Goal: Use online tool/utility: Utilize a website feature to perform a specific function

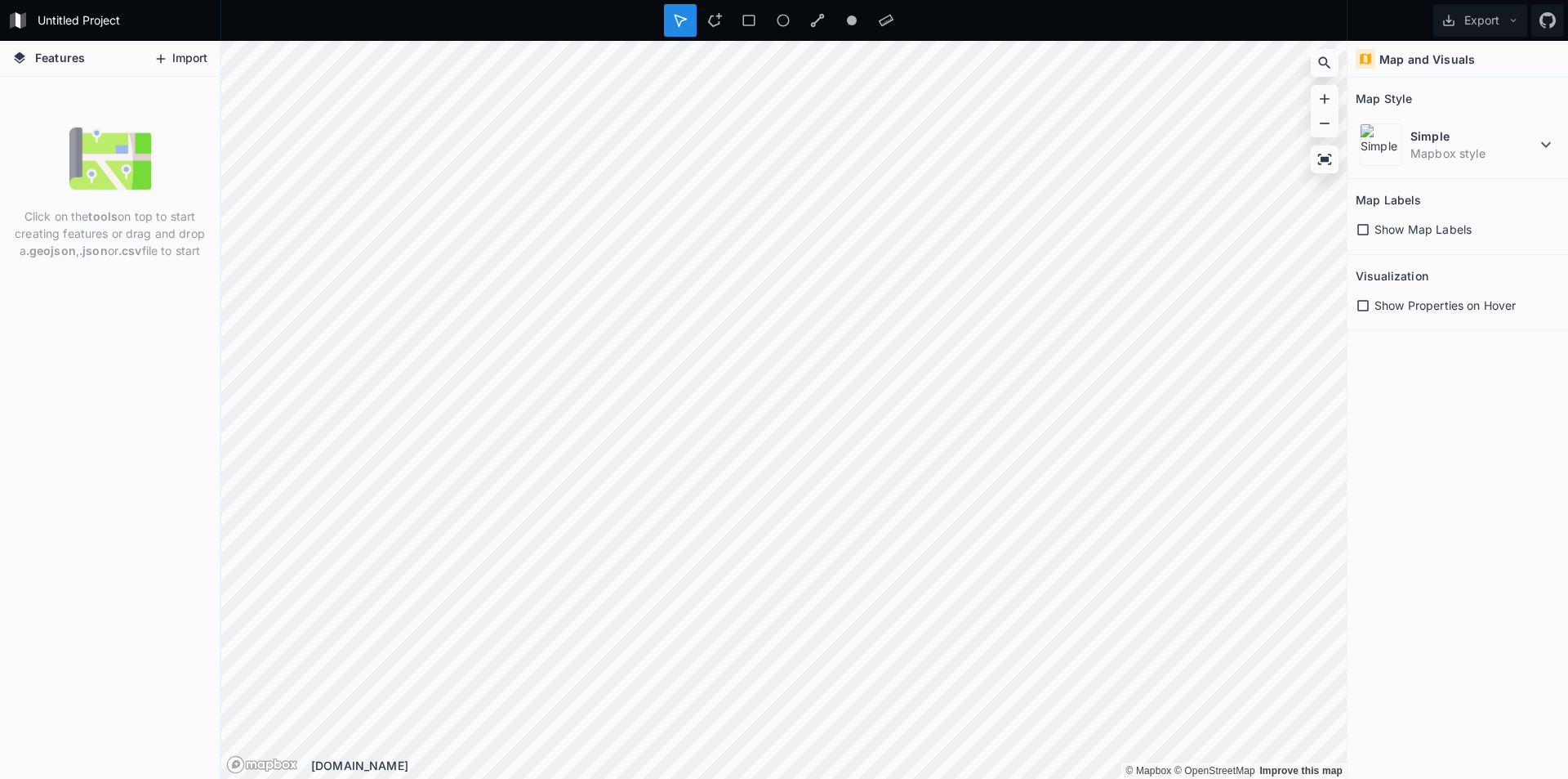
click at [169, 55] on button "Import" at bounding box center [180, 58] width 70 height 26
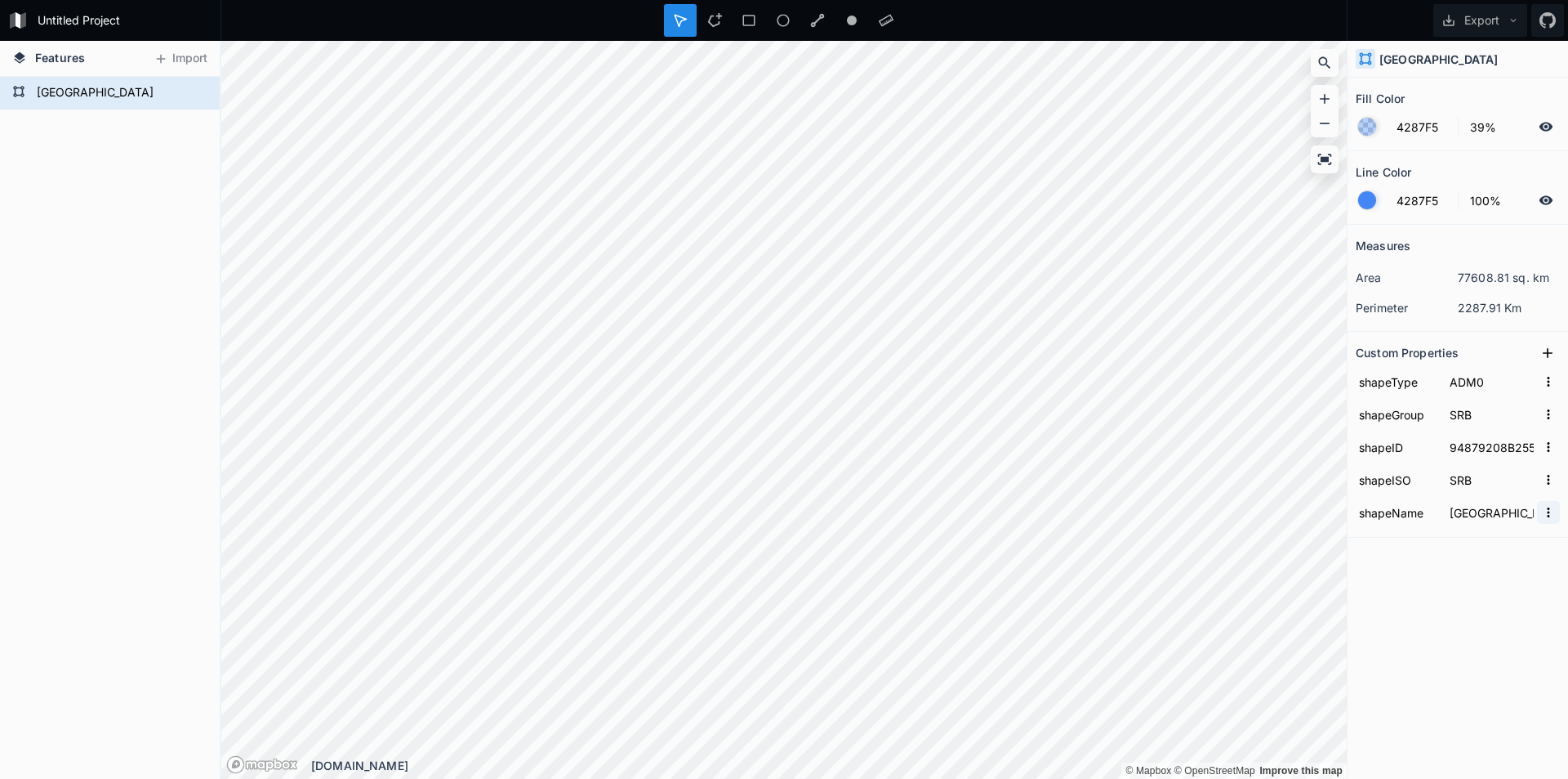
click at [1540, 513] on button "button" at bounding box center [1549, 512] width 23 height 23
click at [1548, 508] on icon "button" at bounding box center [1548, 512] width 15 height 15
click at [1553, 381] on icon "button" at bounding box center [1548, 381] width 15 height 15
click at [1551, 381] on icon "button" at bounding box center [1548, 381] width 15 height 15
click at [1550, 353] on icon at bounding box center [1548, 353] width 10 height 10
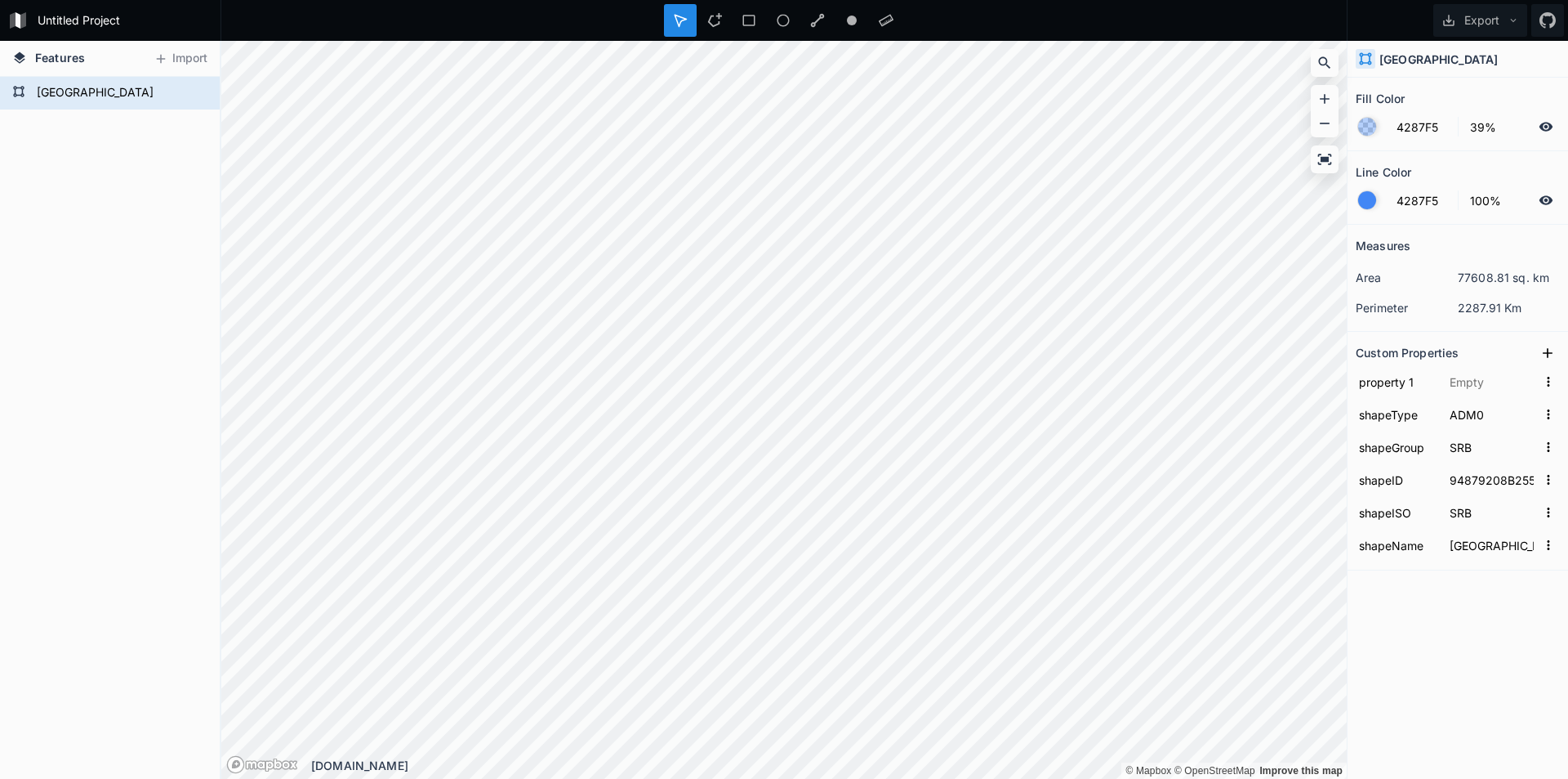
click at [1557, 193] on div at bounding box center [1548, 201] width 20 height 20
click at [1545, 193] on icon at bounding box center [1546, 200] width 15 height 15
click at [1547, 121] on icon at bounding box center [1546, 127] width 15 height 15
click at [716, 10] on div at bounding box center [715, 20] width 33 height 33
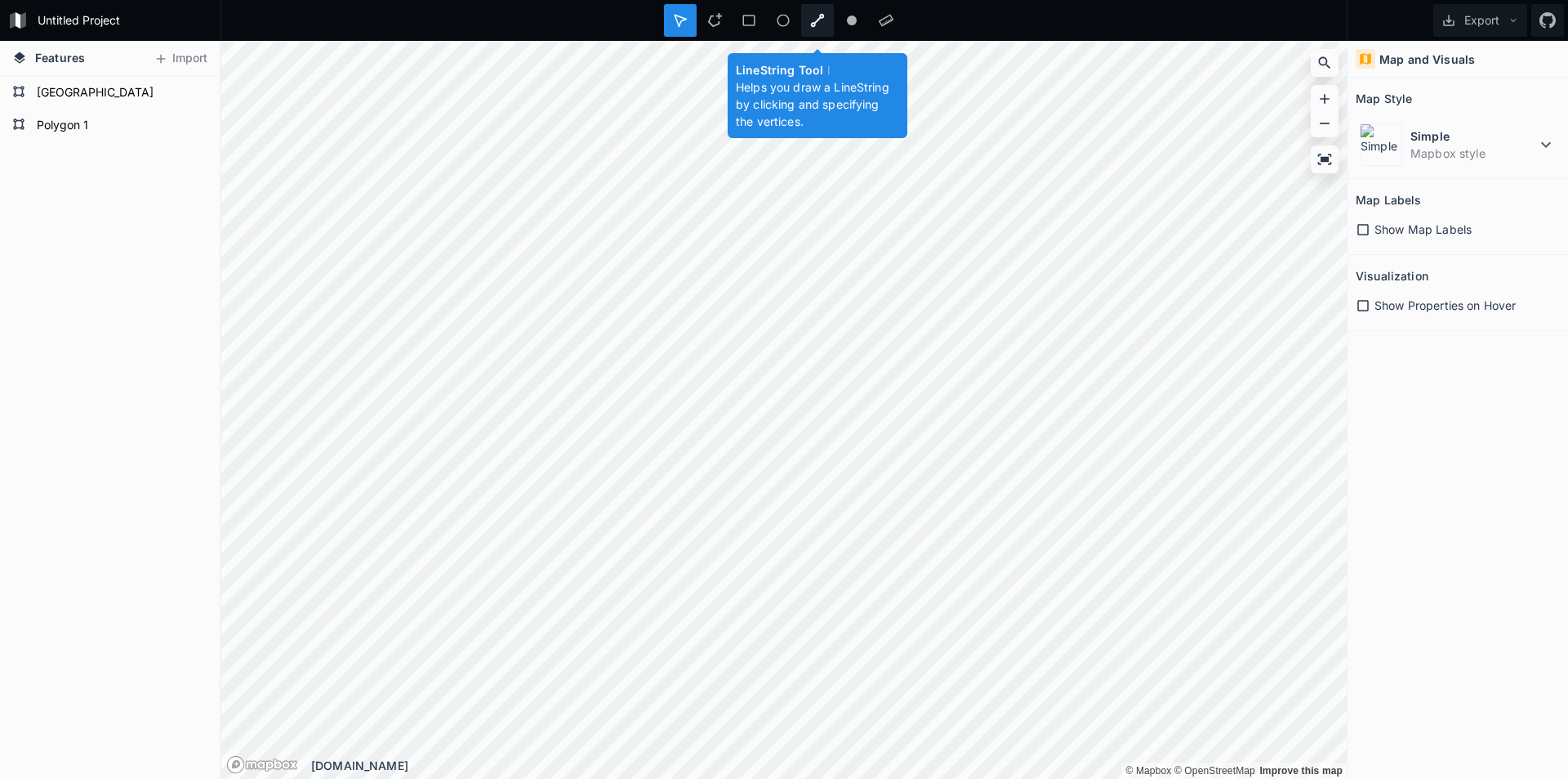
click at [813, 15] on icon at bounding box center [818, 20] width 15 height 15
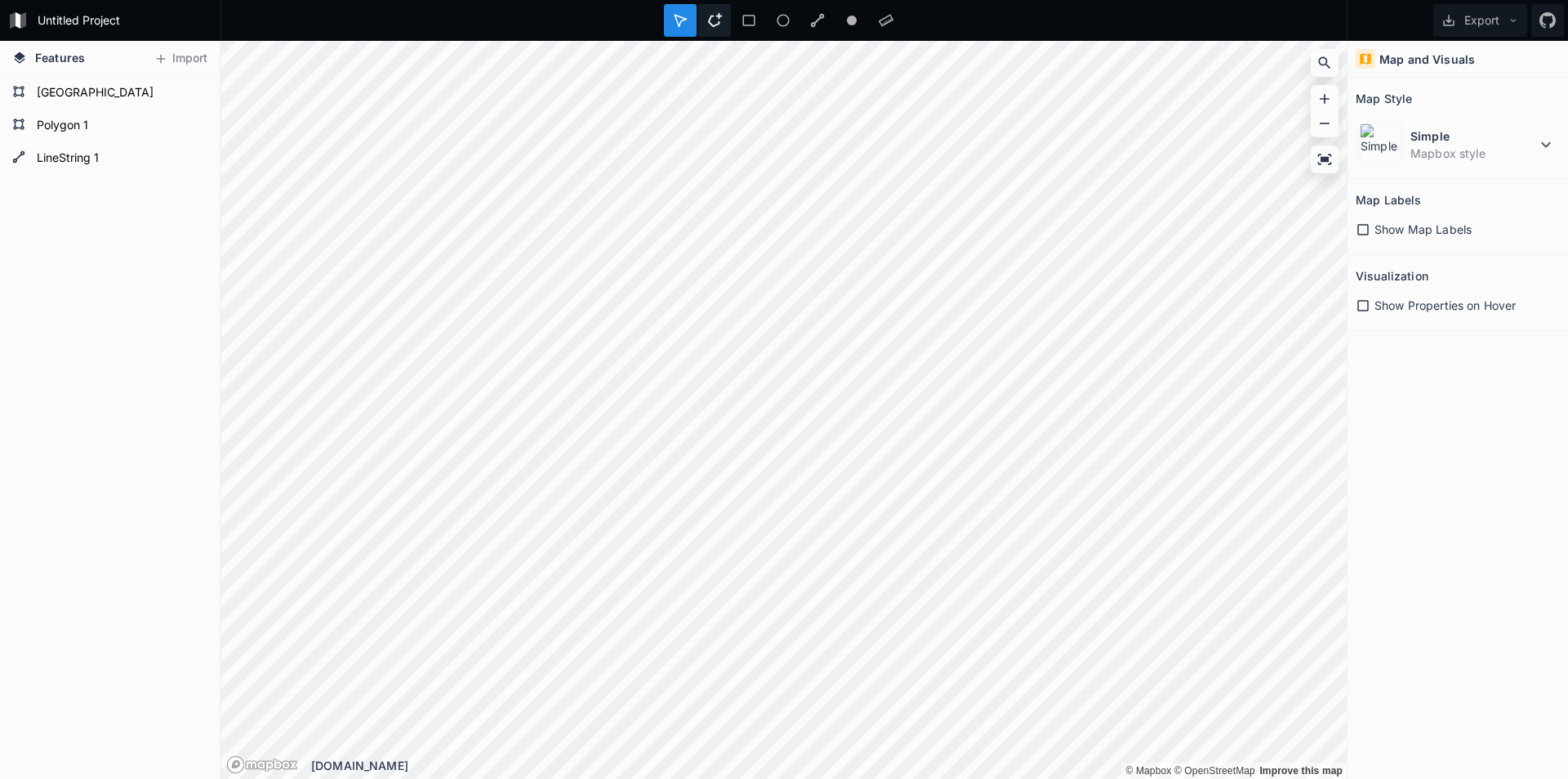
click at [705, 12] on div at bounding box center [715, 20] width 33 height 33
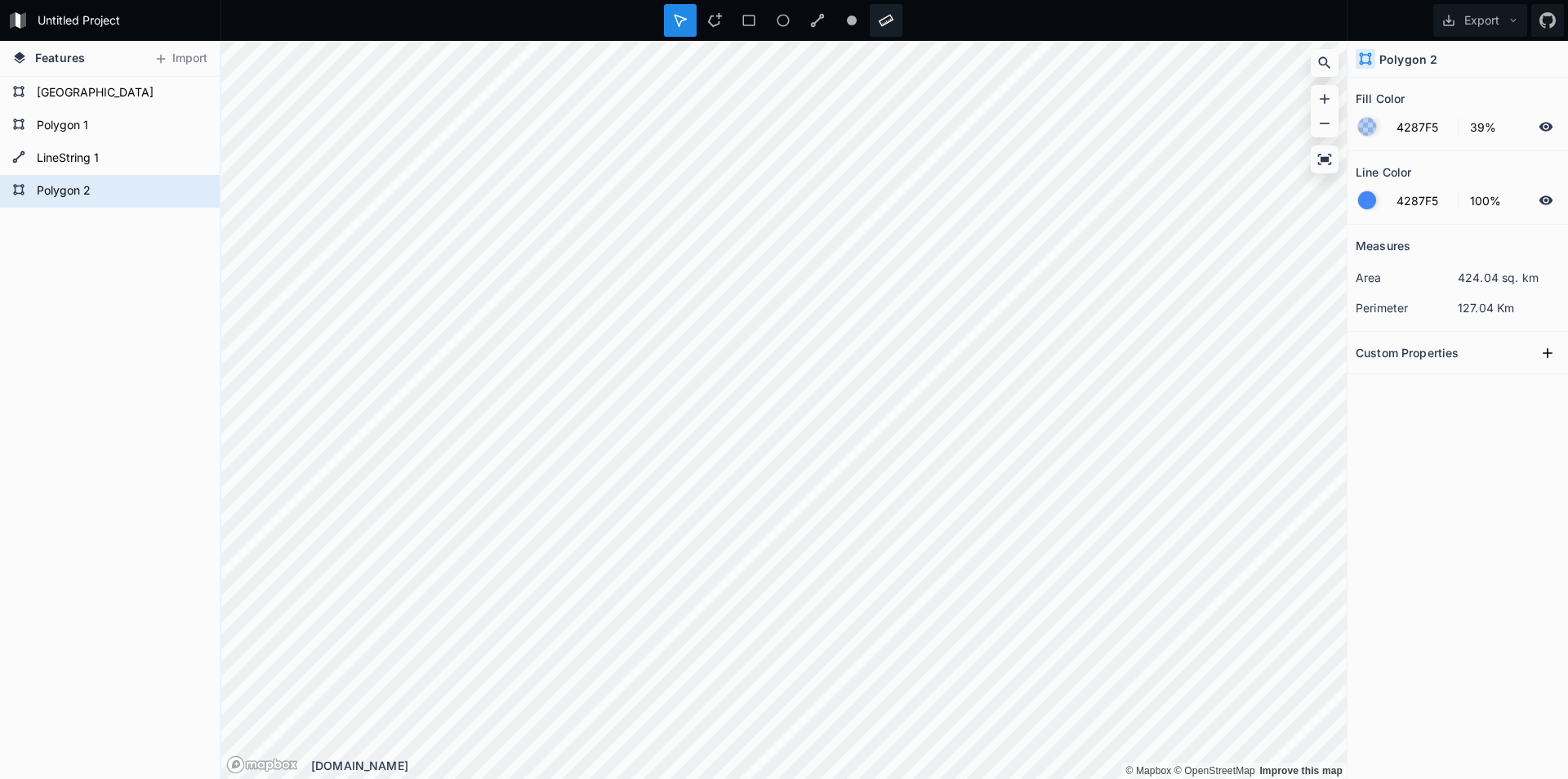
click at [889, 20] on icon at bounding box center [886, 21] width 15 height 12
click at [850, 20] on circle at bounding box center [852, 20] width 10 height 10
click at [820, 18] on icon at bounding box center [818, 21] width 14 height 14
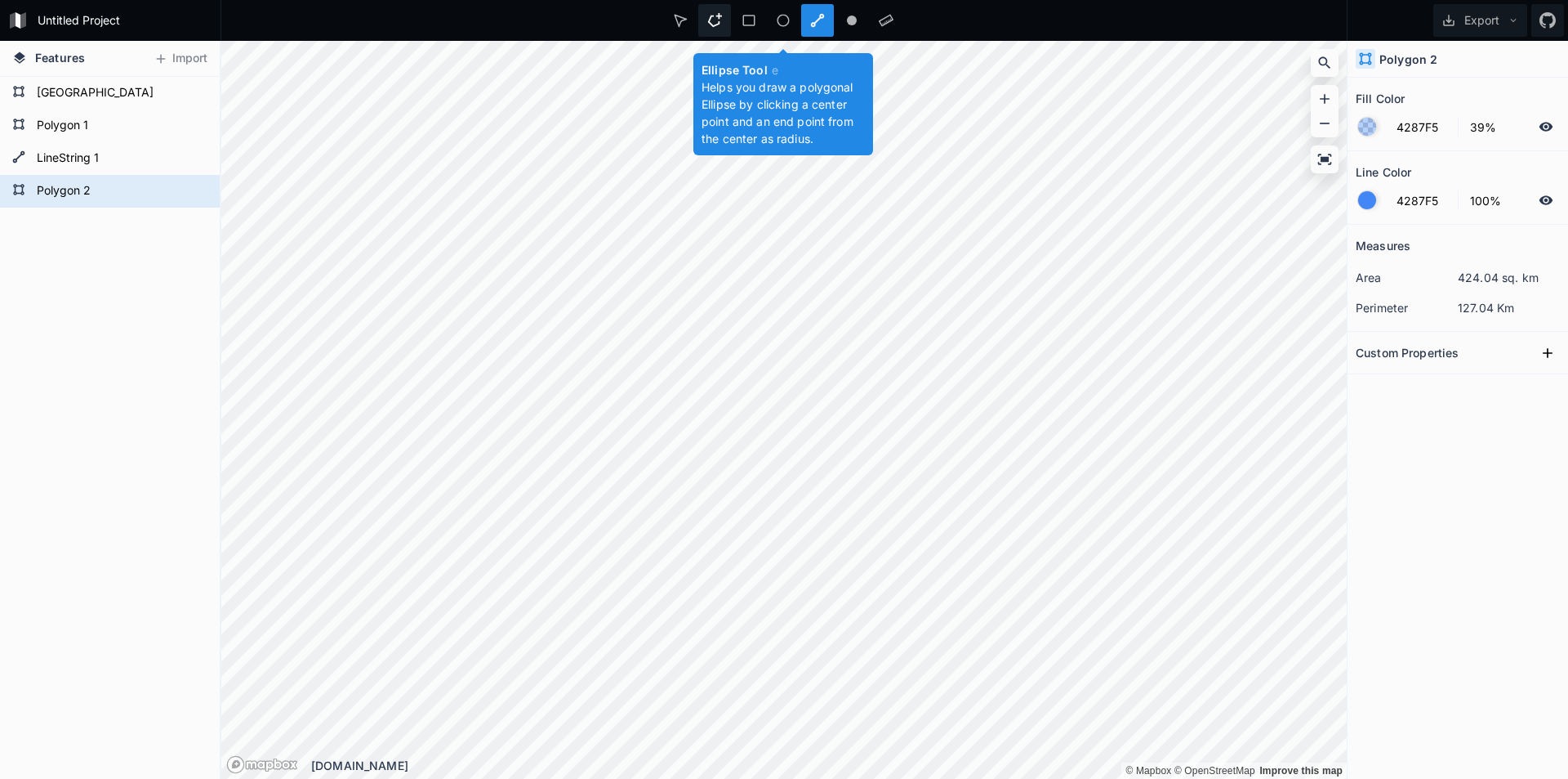
drag, startPoint x: 781, startPoint y: 20, endPoint x: 730, endPoint y: 20, distance: 51.0
click at [779, 20] on icon at bounding box center [783, 20] width 15 height 15
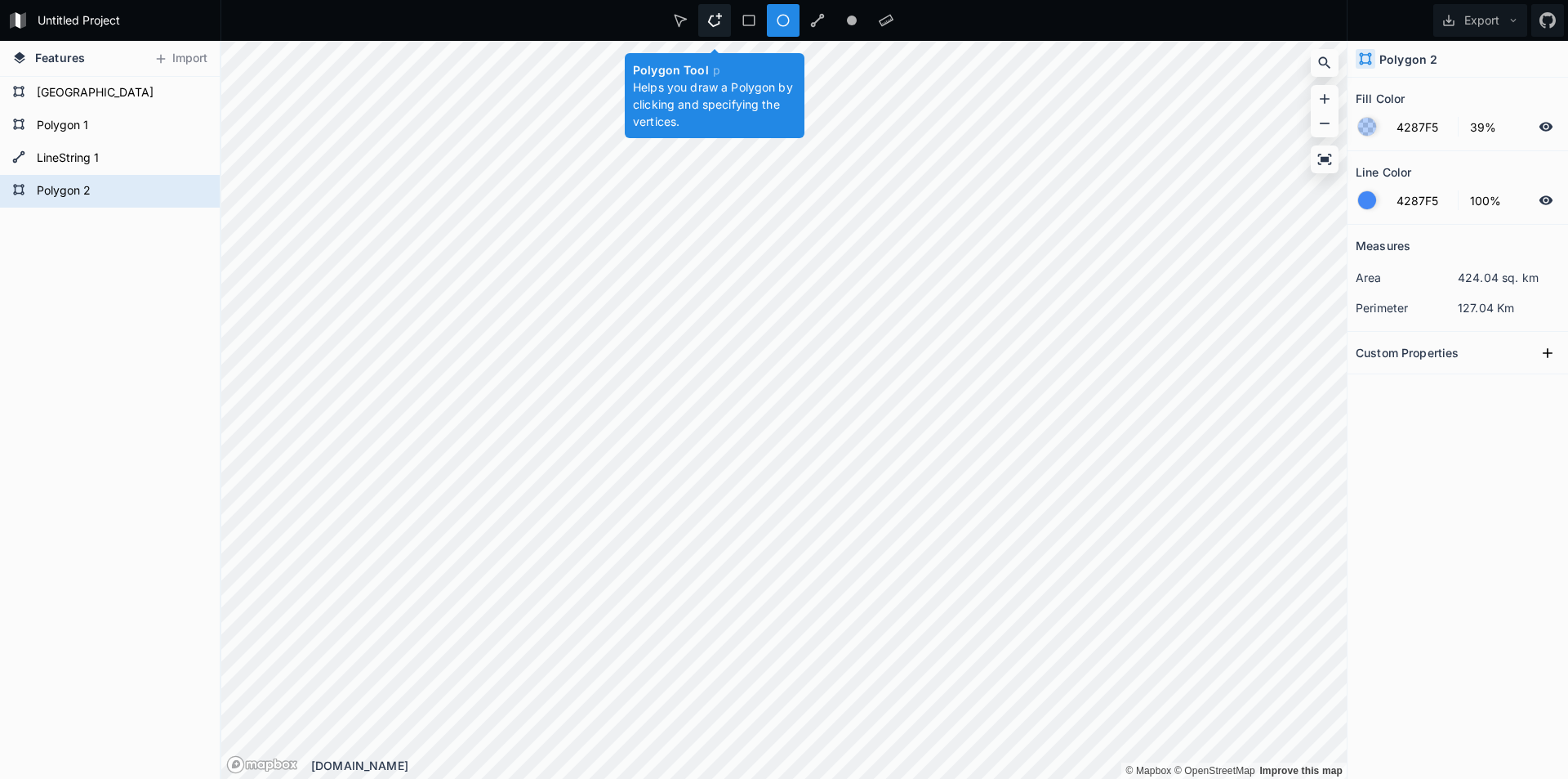
click at [718, 19] on icon at bounding box center [715, 20] width 15 height 15
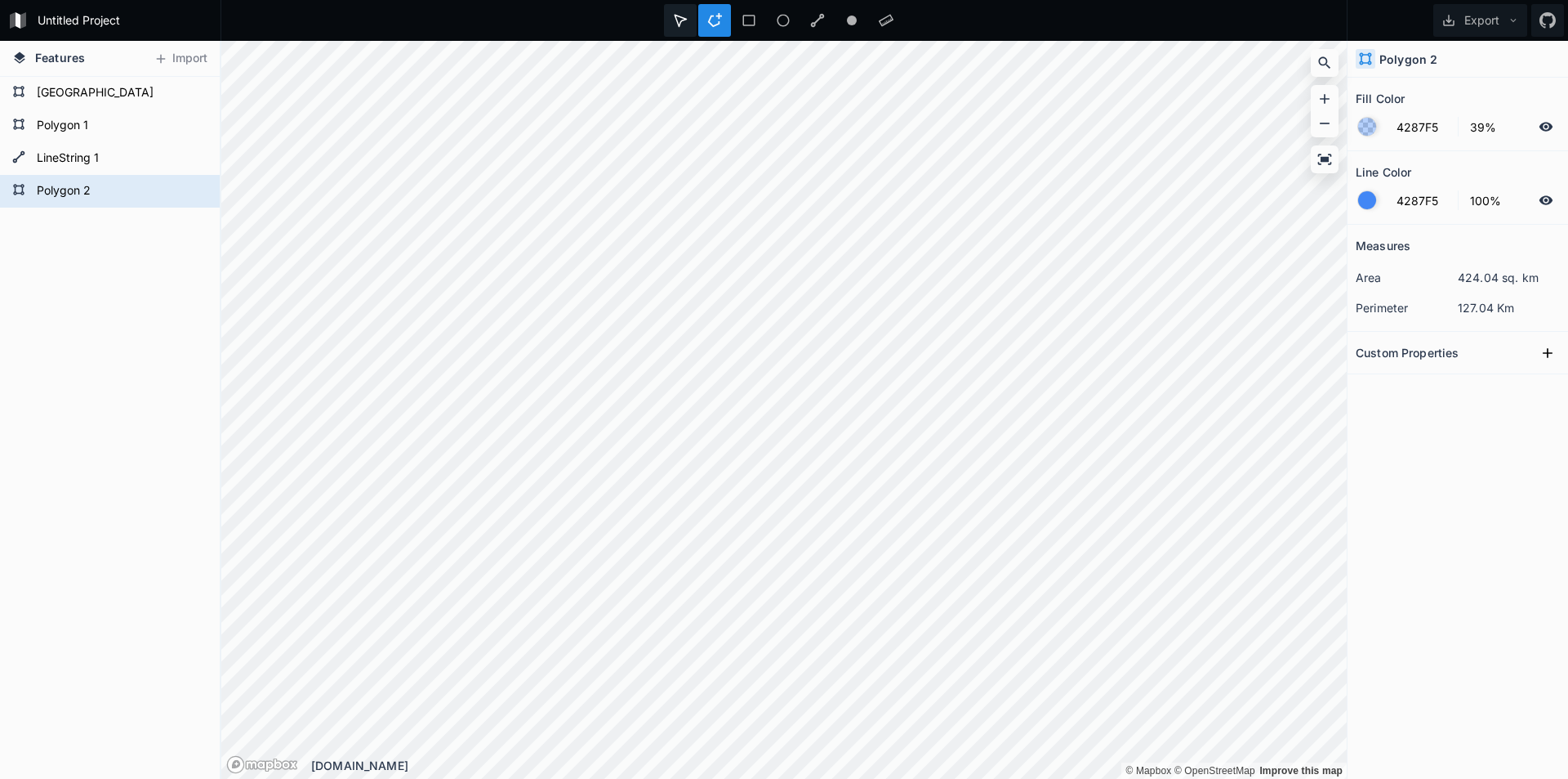
click at [682, 13] on icon at bounding box center [681, 20] width 15 height 15
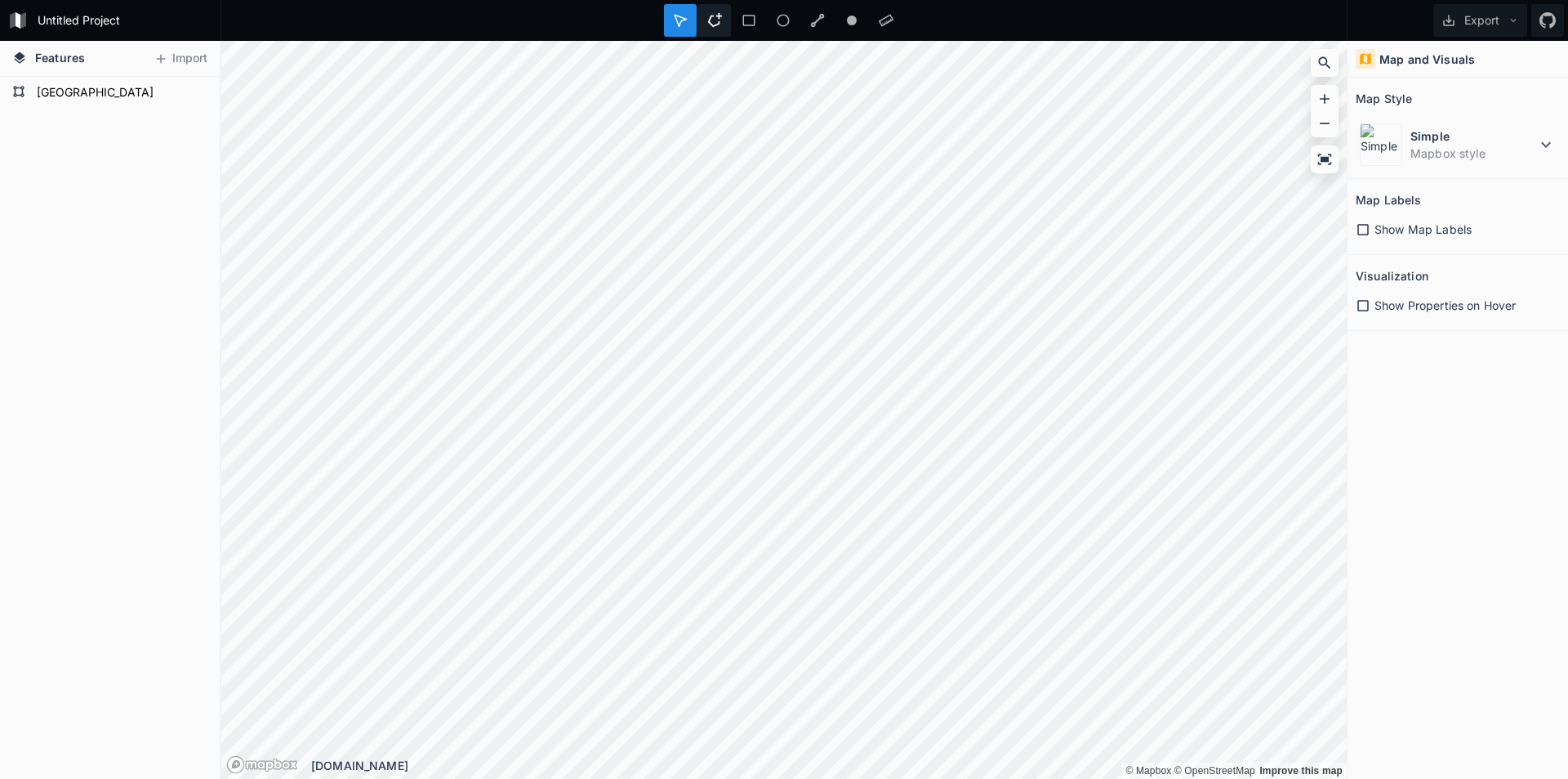
click at [708, 20] on icon at bounding box center [715, 20] width 15 height 15
click at [719, 18] on icon at bounding box center [715, 20] width 14 height 14
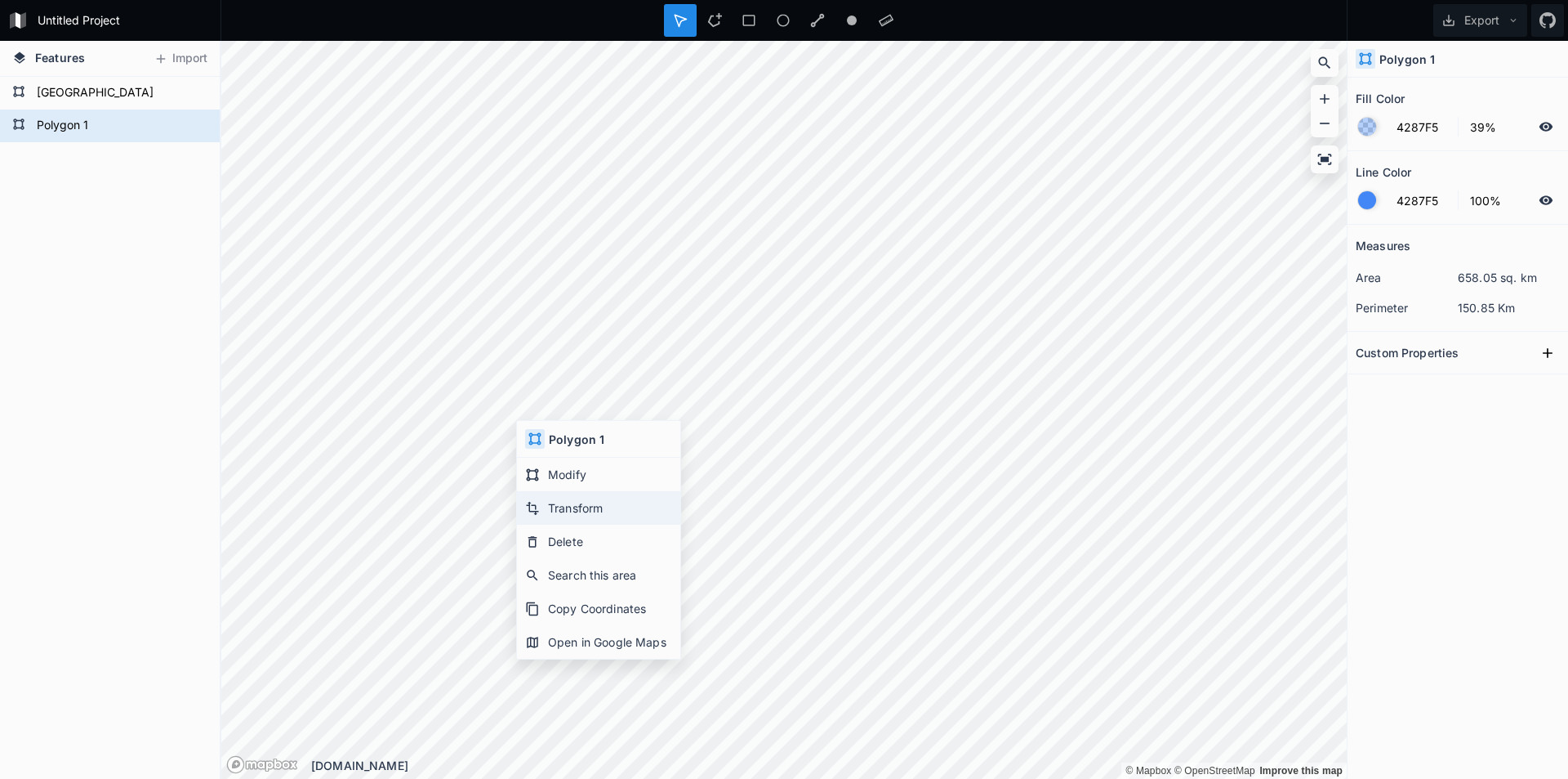
click at [575, 500] on div "Transform" at bounding box center [598, 508] width 163 height 34
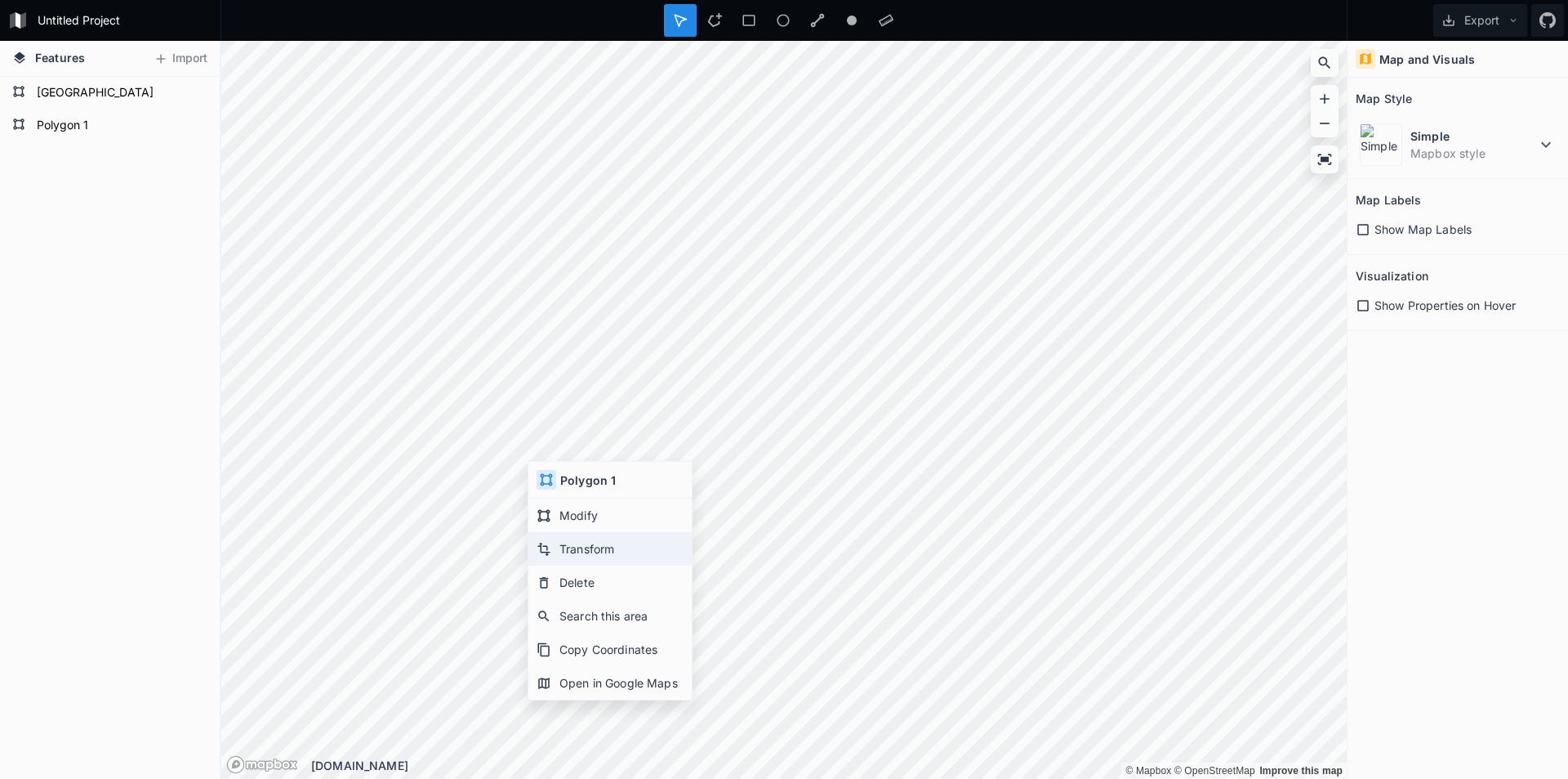
click at [572, 535] on div "Transform" at bounding box center [609, 549] width 163 height 34
click at [703, 10] on div at bounding box center [715, 20] width 33 height 33
click at [714, 402] on div "Untitled Project Export Features Import Polygon 2 LineString 1 Polygon 1 Serbia…" at bounding box center [784, 390] width 1568 height 779
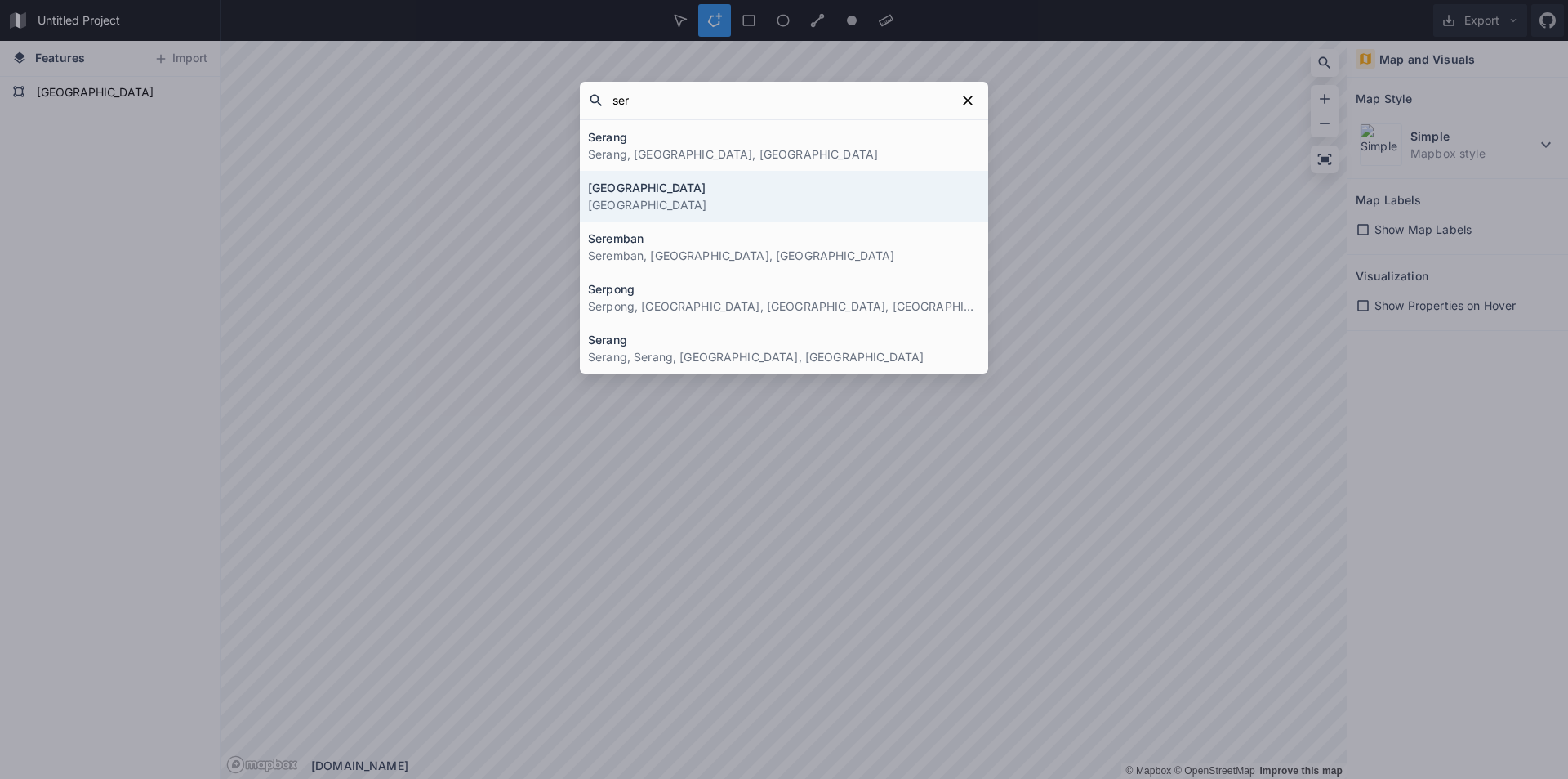
type input "ser"
click at [683, 180] on h4 "[GEOGRAPHIC_DATA]" at bounding box center [784, 187] width 392 height 17
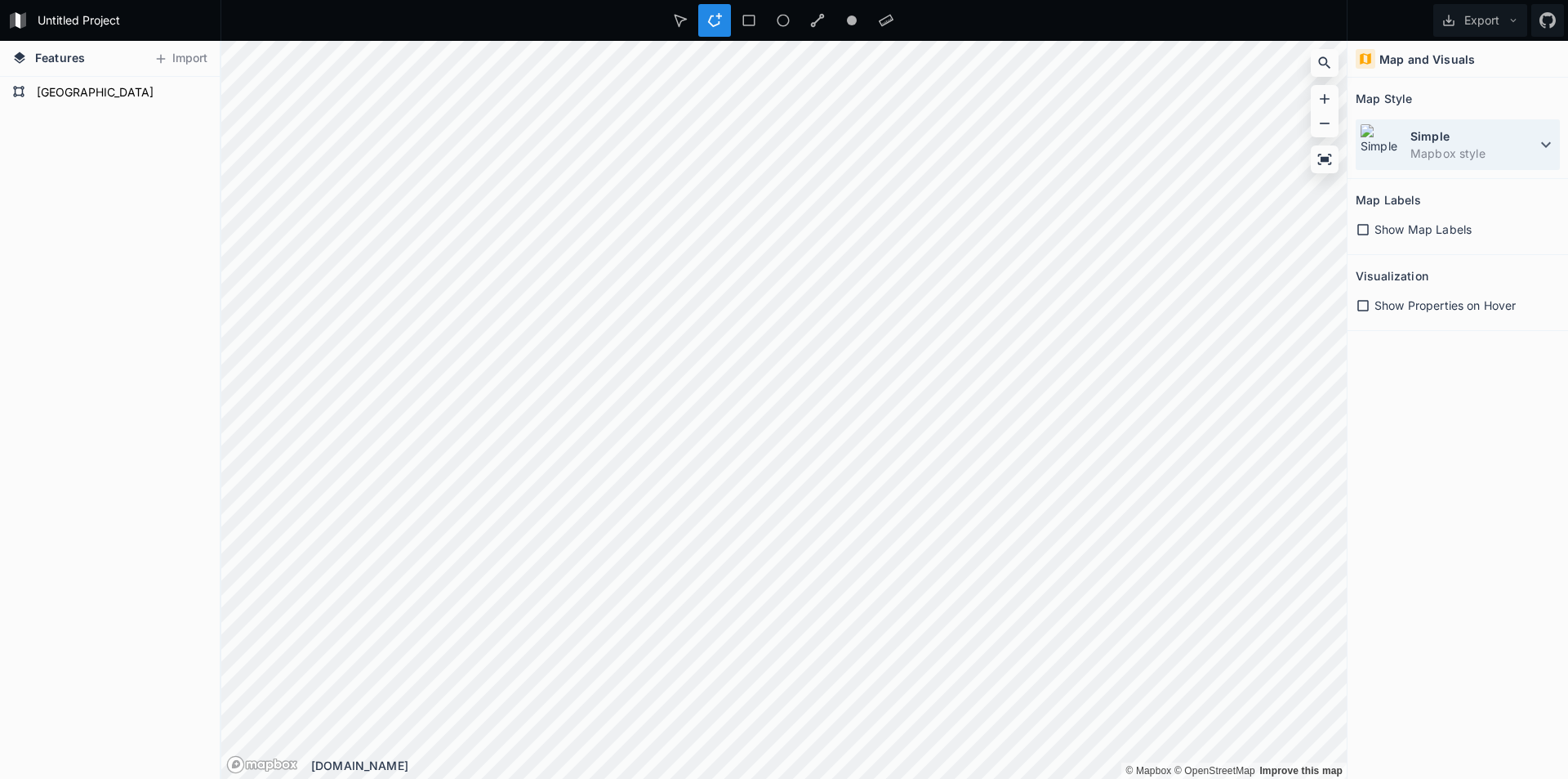
click at [1540, 151] on icon at bounding box center [1547, 144] width 20 height 20
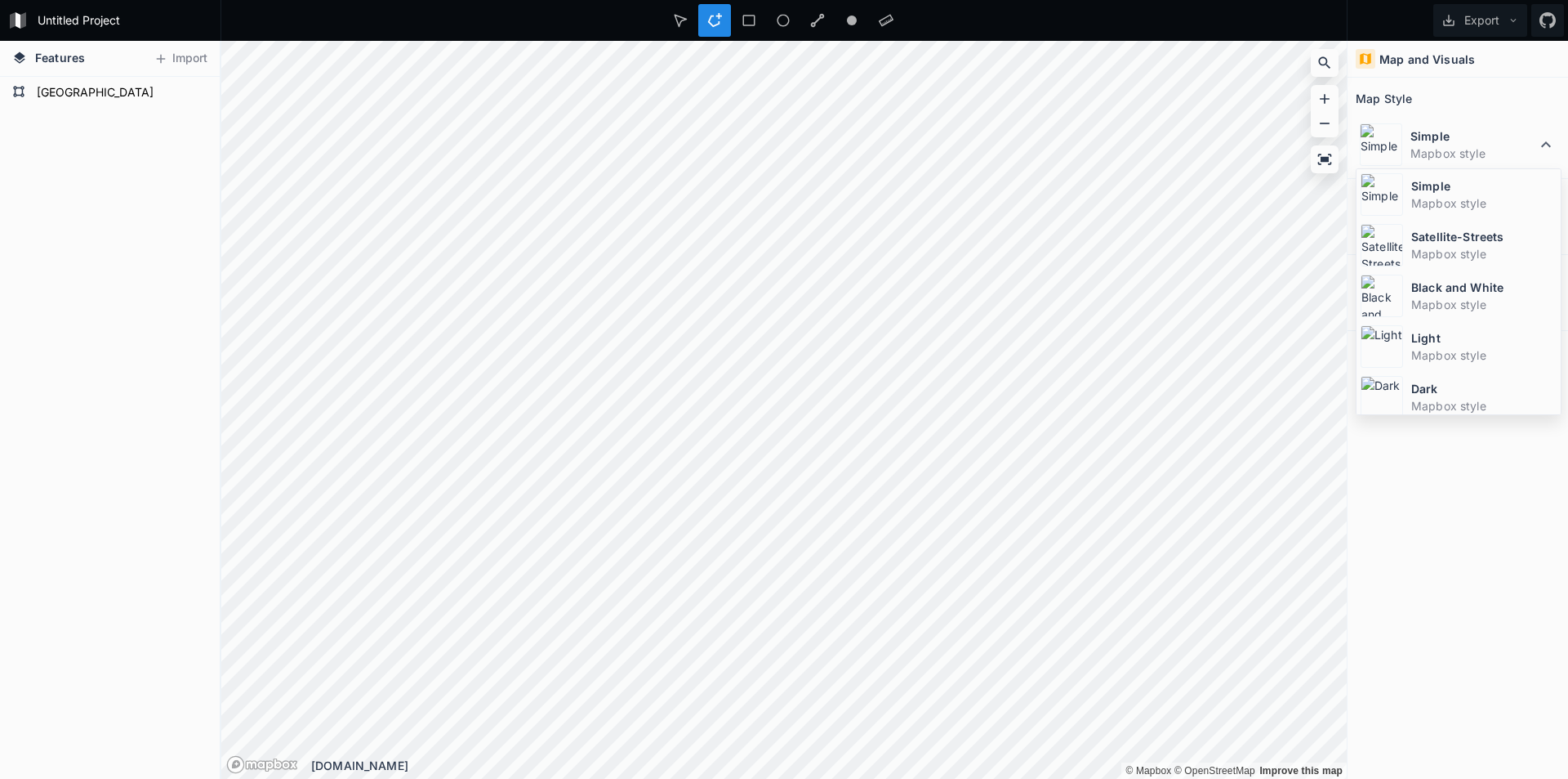
click at [1447, 89] on div "Map Style" at bounding box center [1458, 98] width 204 height 25
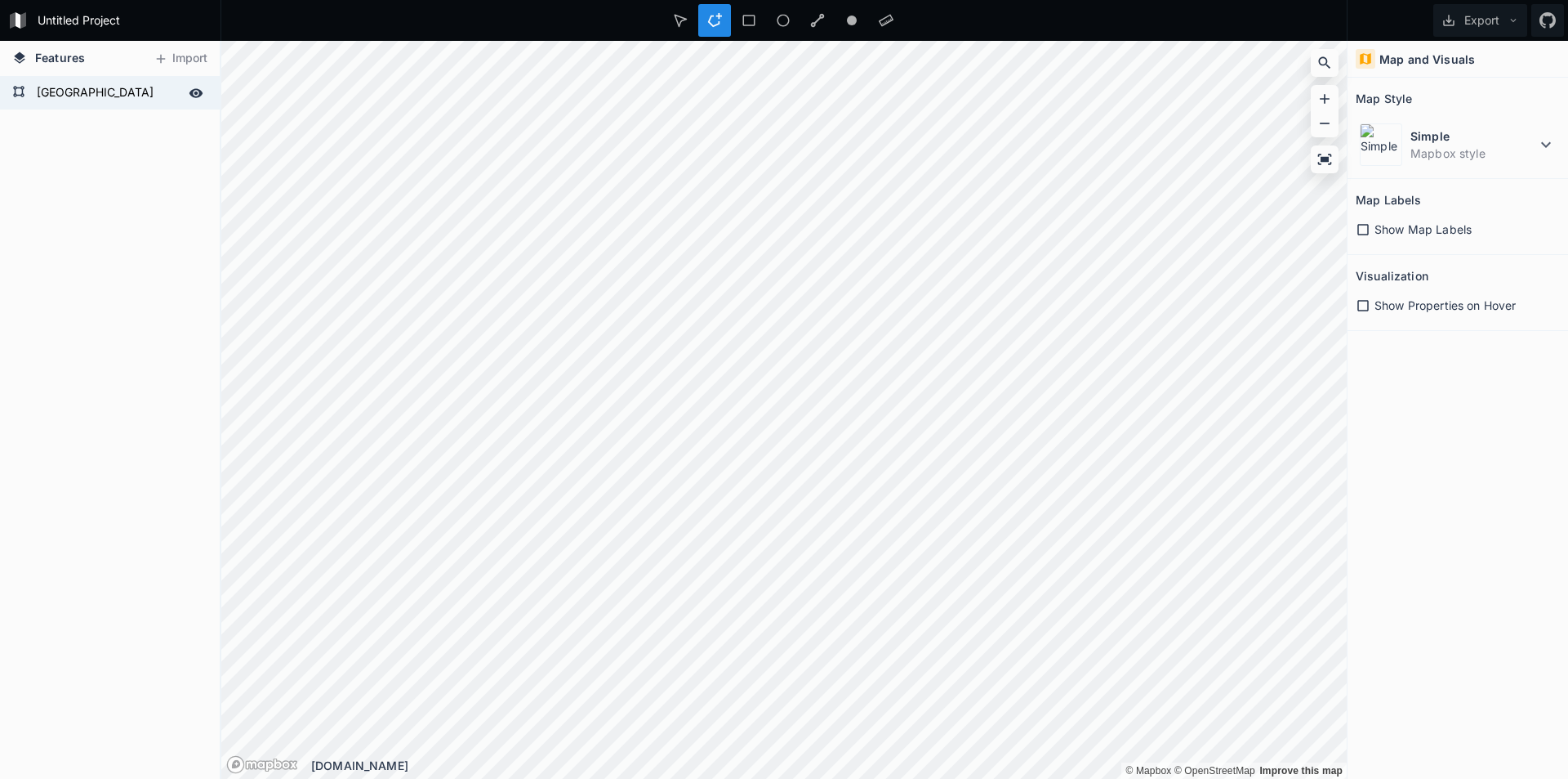
click at [74, 86] on form "[GEOGRAPHIC_DATA]" at bounding box center [108, 94] width 152 height 25
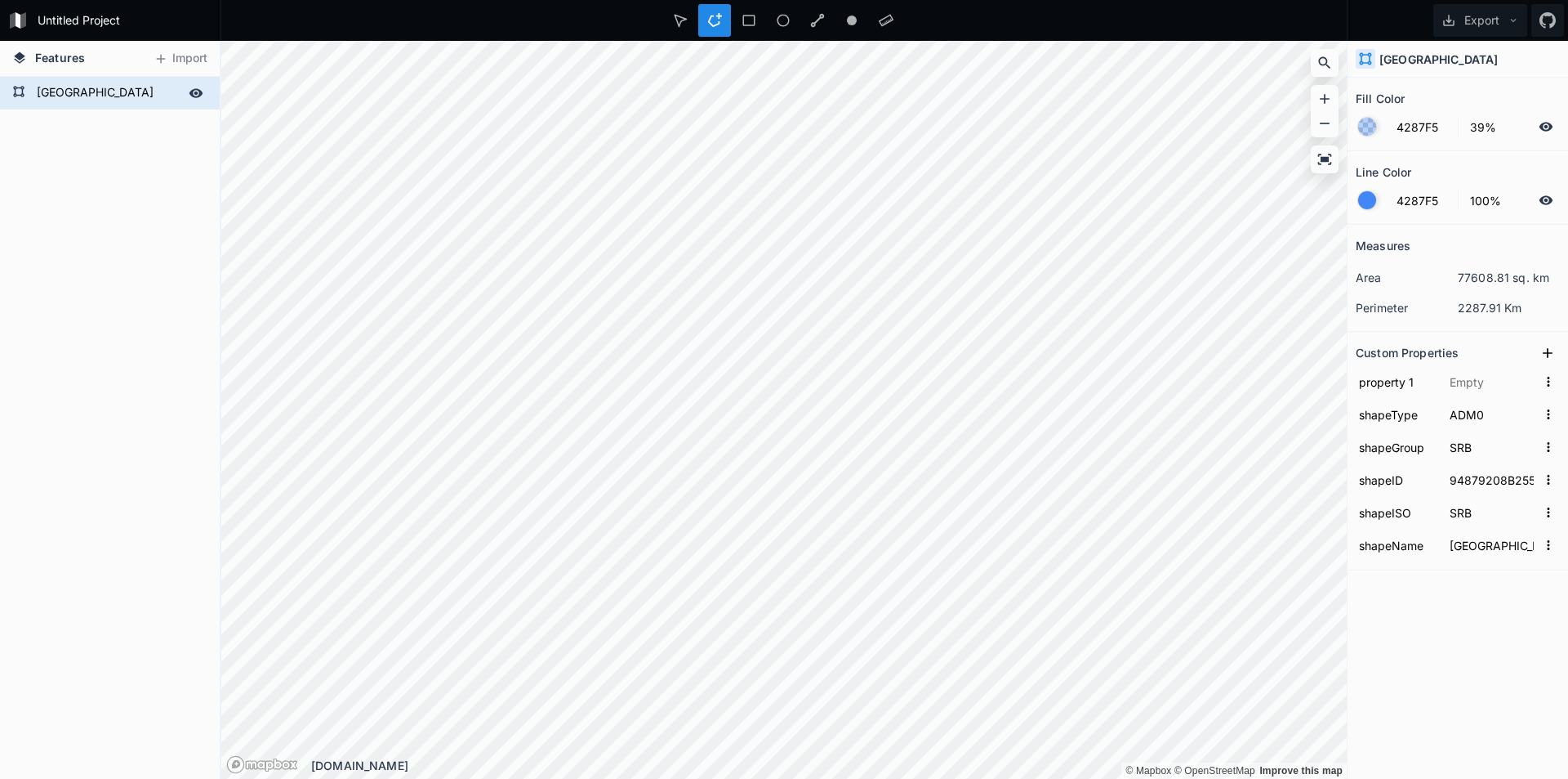
click at [74, 86] on form "[GEOGRAPHIC_DATA]" at bounding box center [108, 94] width 152 height 25
click at [115, 143] on div "Polygon 2 LineString 1 Polygon 1 [GEOGRAPHIC_DATA]" at bounding box center [110, 428] width 220 height 702
click at [135, 92] on form "[GEOGRAPHIC_DATA]" at bounding box center [108, 94] width 152 height 25
click at [197, 91] on icon at bounding box center [196, 93] width 15 height 15
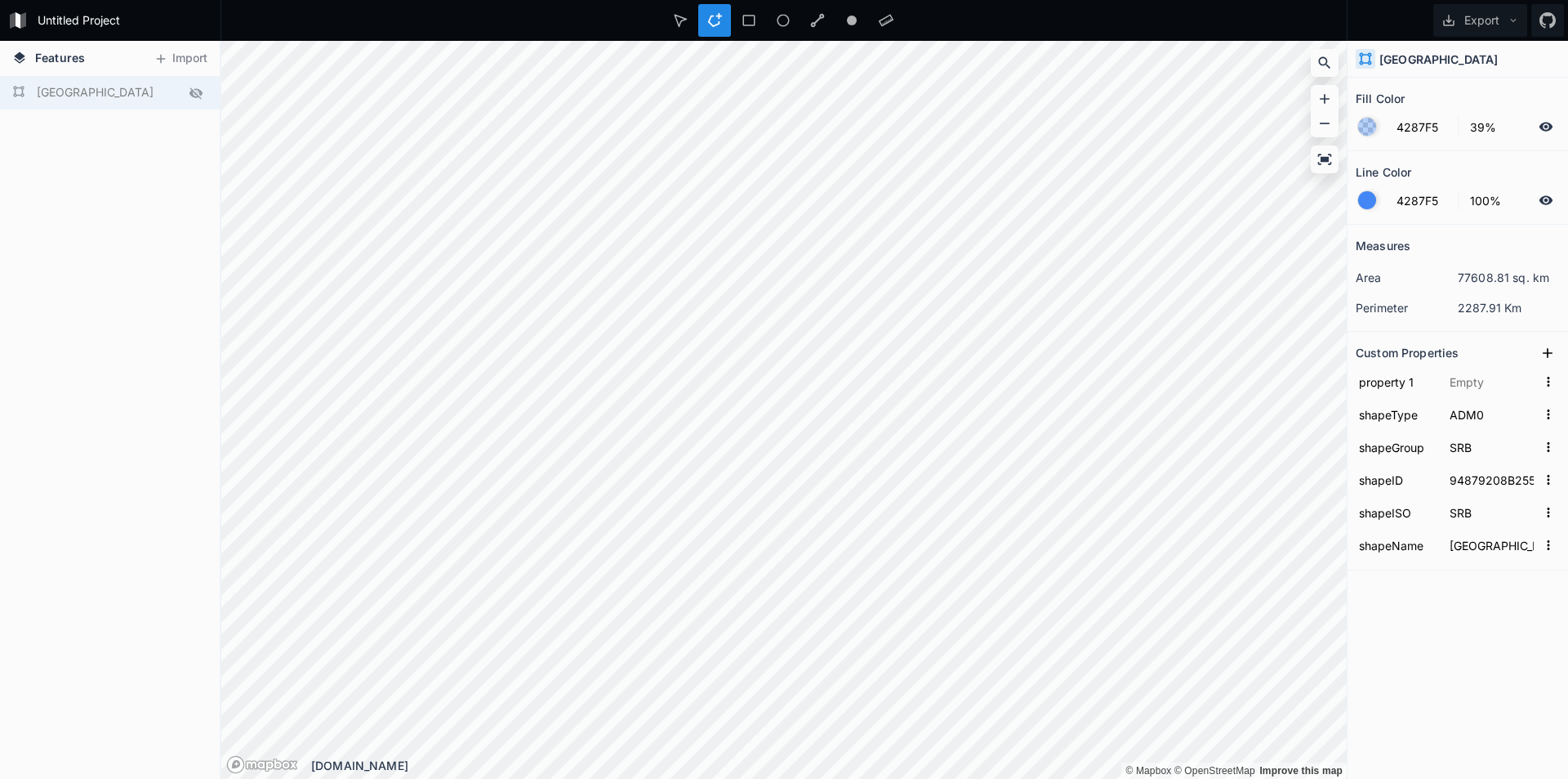
click at [197, 91] on icon at bounding box center [196, 93] width 15 height 15
click at [878, 23] on div at bounding box center [886, 20] width 33 height 33
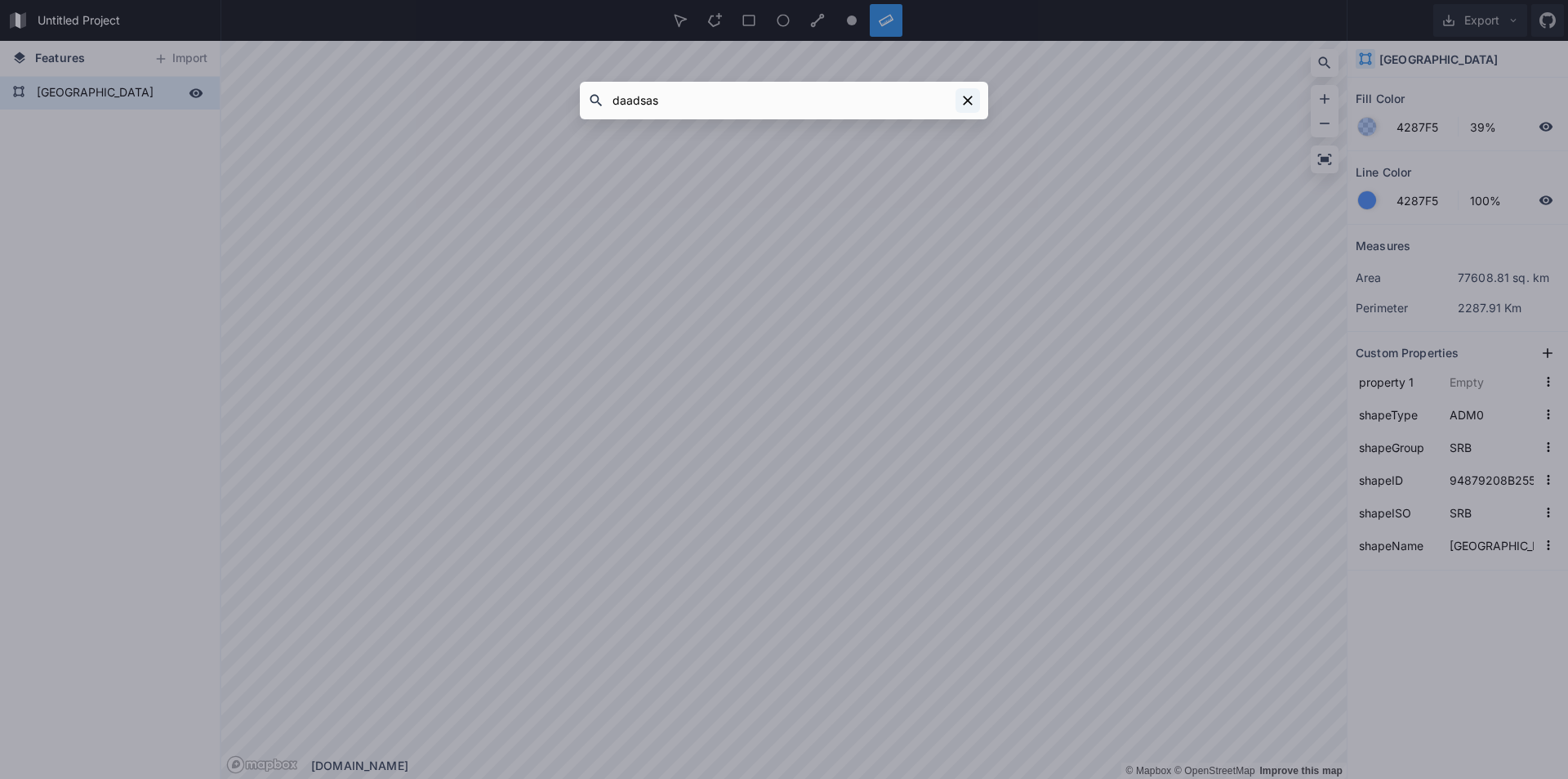
type input "daadsas"
click at [973, 102] on icon at bounding box center [968, 101] width 16 height 16
